Goal: Task Accomplishment & Management: Manage account settings

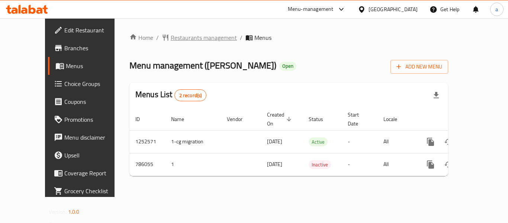
click at [193, 36] on span "Restaurants management" at bounding box center [204, 37] width 66 height 9
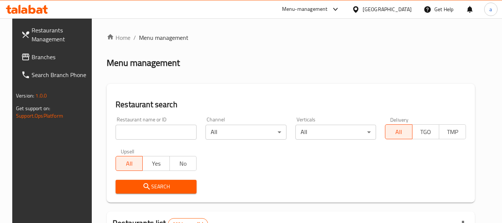
click at [32, 56] on span "Branches" at bounding box center [61, 56] width 59 height 9
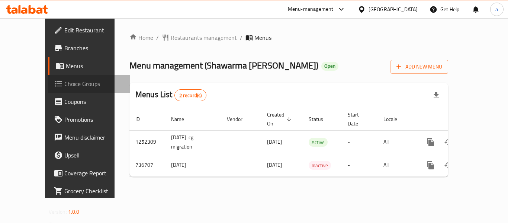
click at [64, 87] on span "Choice Groups" at bounding box center [93, 83] width 59 height 9
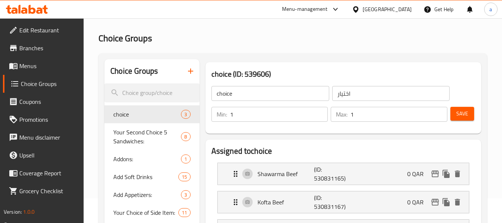
scroll to position [37, 0]
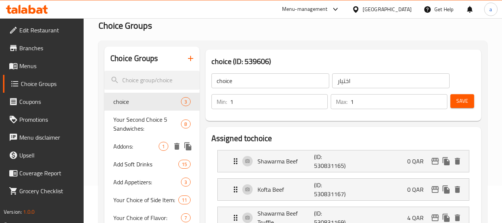
drag, startPoint x: 115, startPoint y: 144, endPoint x: 129, endPoint y: 147, distance: 14.2
click at [115, 144] on span "Addons:" at bounding box center [135, 146] width 45 height 9
type input "Addons:"
type input "الإضافات:"
type input "0"
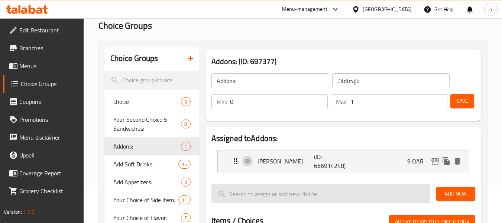
scroll to position [74, 0]
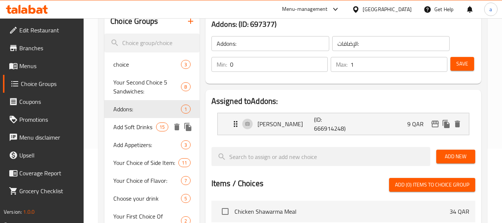
click at [123, 120] on div "Add Soft Drinks 15" at bounding box center [151, 127] width 95 height 18
type input "Add Soft Drinks"
type input "اضف مشروب غازي"
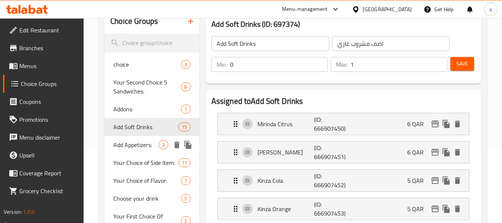
click at [122, 145] on span "Add Appetizers:" at bounding box center [135, 144] width 45 height 9
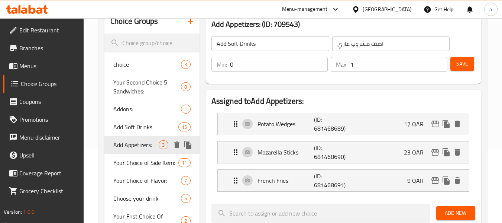
type input "Add Appetizers:"
type input "إضافة مقبلات:"
type input "3"
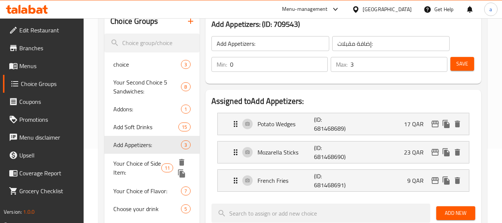
click at [130, 161] on span "Your Choice of Side Item:" at bounding box center [137, 168] width 48 height 18
type input "Your Choice of Side Item:"
type input "اختيارك من الأصناف الجانبية:"
type input "11"
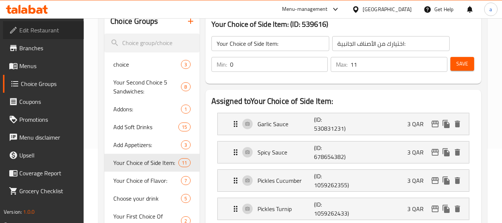
click at [49, 33] on span "Edit Restaurant" at bounding box center [48, 30] width 59 height 9
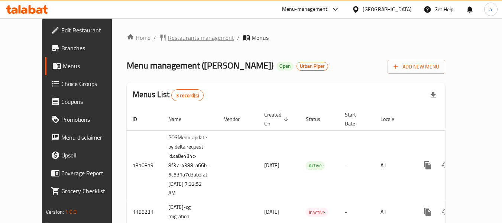
click at [186, 36] on span "Restaurants management" at bounding box center [201, 37] width 66 height 9
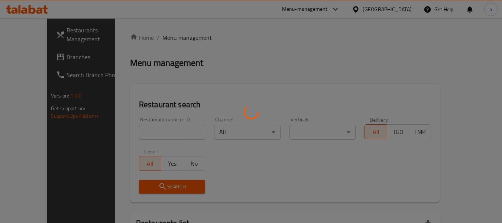
click at [152, 128] on div at bounding box center [251, 111] width 502 height 223
click at [150, 133] on div at bounding box center [251, 111] width 502 height 223
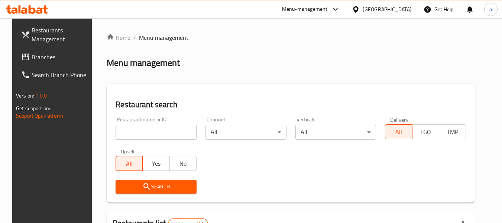
click at [151, 133] on input "search" at bounding box center [156, 132] width 81 height 15
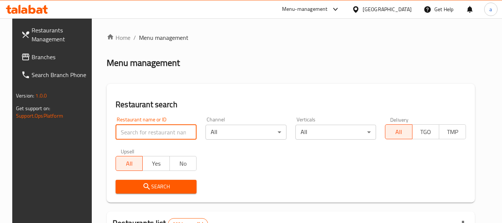
paste input "11297"
type input "11297"
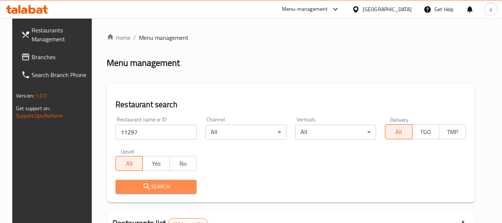
click at [152, 182] on span "Search" at bounding box center [156, 186] width 69 height 9
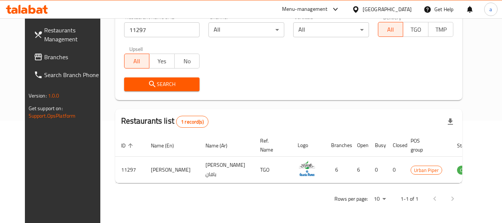
scroll to position [103, 0]
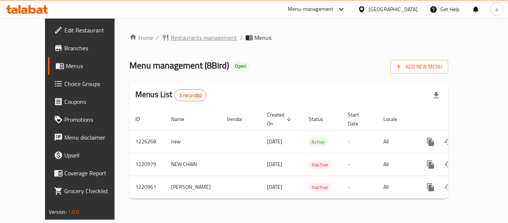
click at [182, 34] on span "Restaurants management" at bounding box center [204, 37] width 66 height 9
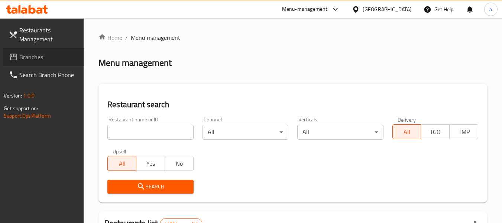
click at [33, 58] on span "Branches" at bounding box center [48, 56] width 59 height 9
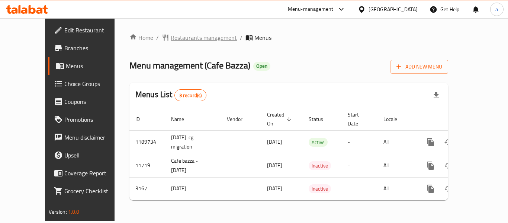
click at [171, 36] on span "Restaurants management" at bounding box center [204, 37] width 66 height 9
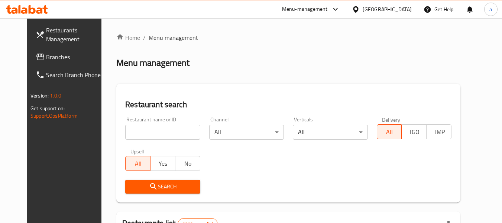
click at [46, 57] on span "Branches" at bounding box center [75, 56] width 59 height 9
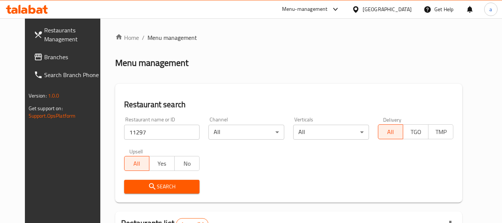
scroll to position [103, 0]
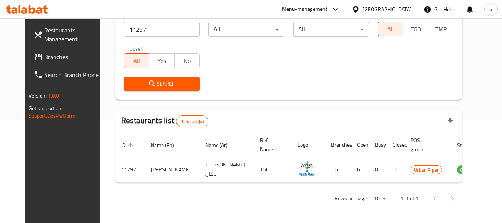
drag, startPoint x: 20, startPoint y: 54, endPoint x: 5, endPoint y: 56, distance: 15.0
click at [44, 54] on span "Branches" at bounding box center [73, 56] width 59 height 9
